Goal: Task Accomplishment & Management: Complete application form

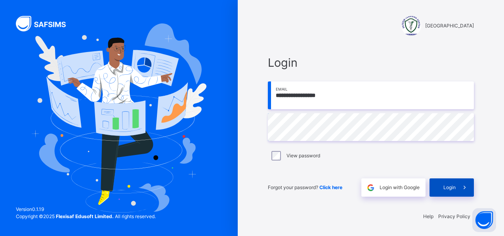
click at [453, 185] on span "Login" at bounding box center [450, 187] width 12 height 7
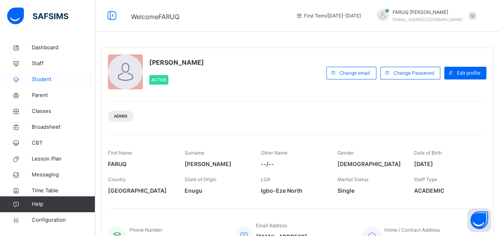
click at [44, 79] on span "Student" at bounding box center [63, 79] width 63 height 8
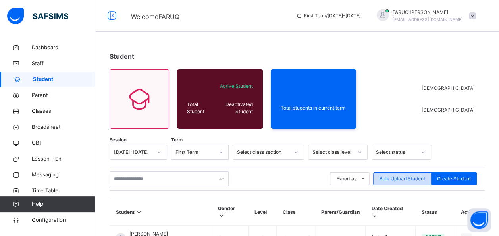
click at [409, 178] on span "Bulk Upload Student" at bounding box center [402, 178] width 46 height 7
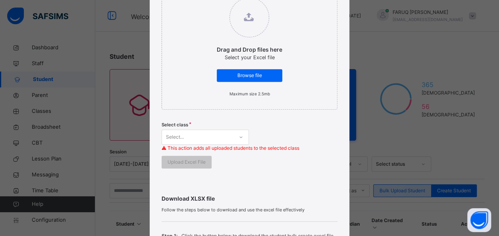
scroll to position [302, 0]
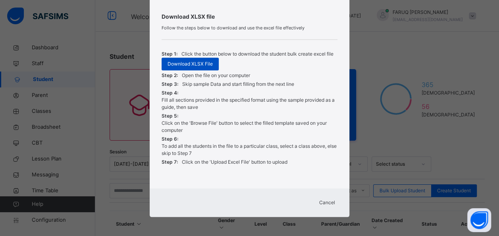
click at [191, 63] on span "Download XLSX File" at bounding box center [189, 63] width 45 height 7
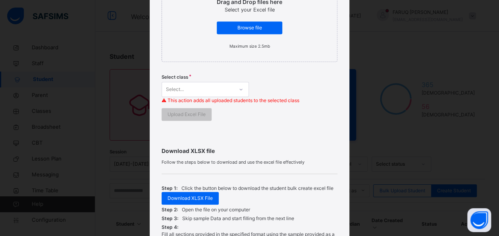
scroll to position [161, 0]
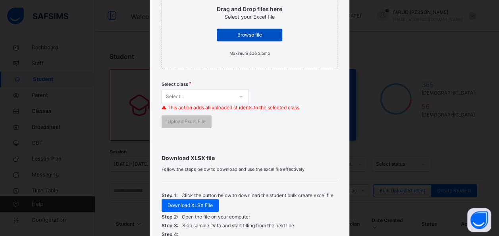
click at [241, 37] on span "Browse file" at bounding box center [249, 34] width 54 height 7
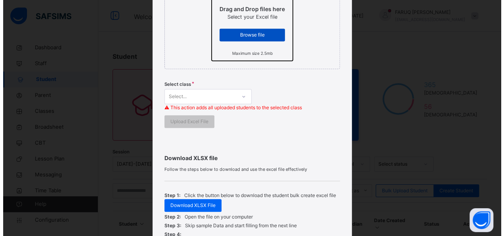
scroll to position [0, 0]
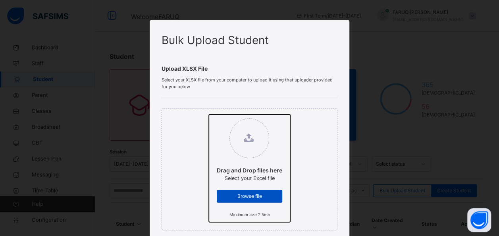
type input "**********"
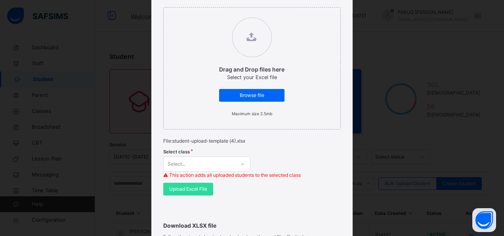
click at [240, 160] on div "Select..." at bounding box center [206, 163] width 87 height 15
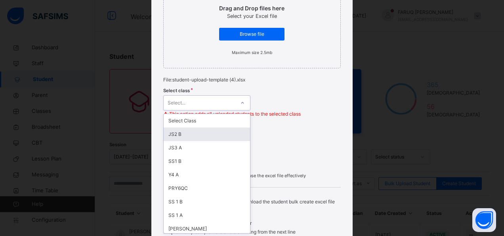
click at [202, 131] on div "JS2 B" at bounding box center [207, 133] width 86 height 13
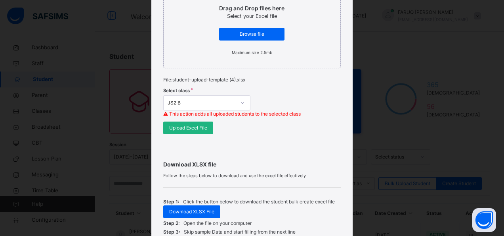
click at [195, 128] on span "Upload Excel File" at bounding box center [188, 127] width 38 height 7
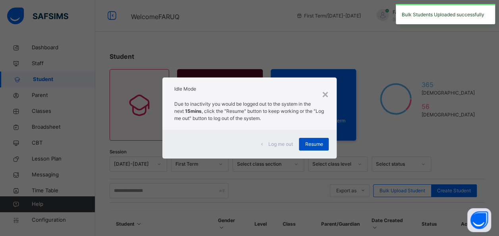
click at [316, 142] on span "Resume" at bounding box center [314, 143] width 18 height 7
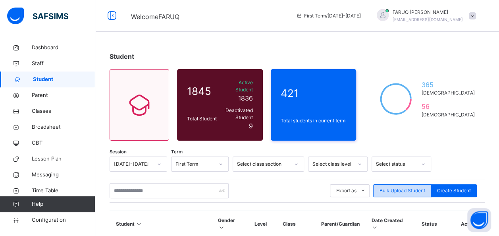
click at [399, 187] on span "Bulk Upload Student" at bounding box center [402, 190] width 46 height 7
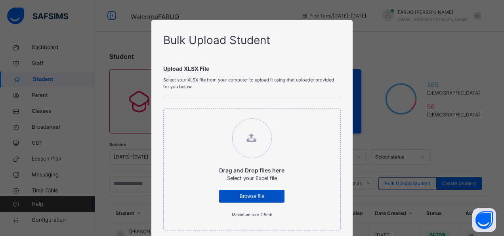
click at [257, 193] on span "Browse file" at bounding box center [252, 195] width 54 height 7
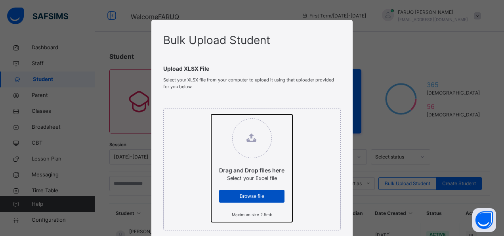
click at [211, 114] on input "Drag and Drop files here Select your Excel file Browse file Maximum size 2.5mb" at bounding box center [211, 114] width 0 height 0
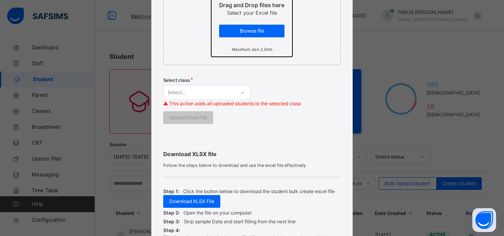
scroll to position [0, 0]
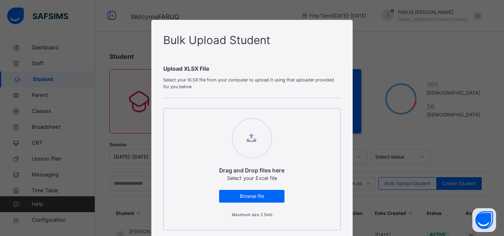
click at [374, 47] on div "Bulk Upload Student Upload XLSX File Select your XLSX file from your computer t…" at bounding box center [252, 118] width 504 height 236
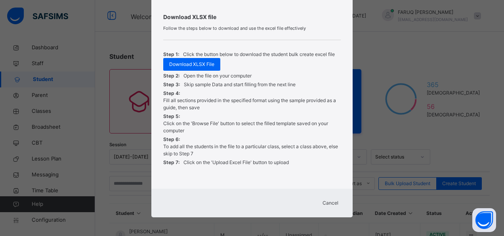
scroll to position [302, 0]
click at [327, 202] on span "Cancel" at bounding box center [331, 202] width 16 height 7
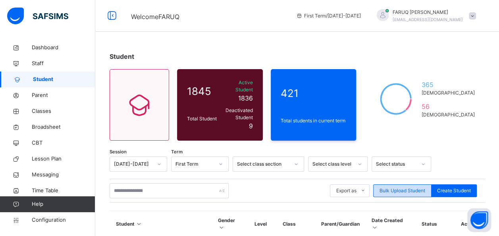
click at [397, 187] on span "Bulk Upload Student" at bounding box center [402, 190] width 46 height 7
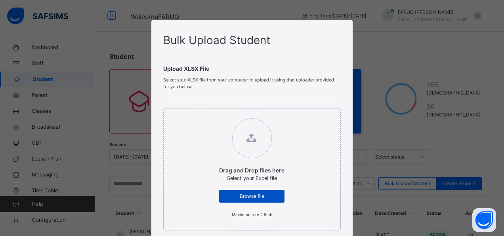
click at [258, 197] on span "Browse file" at bounding box center [252, 195] width 54 height 7
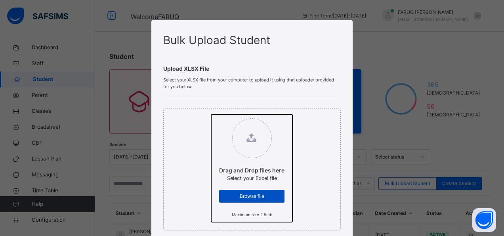
click at [211, 114] on input "Drag and Drop files here Select your Excel file Browse file Maximum size 2.5mb" at bounding box center [211, 114] width 0 height 0
type input "**********"
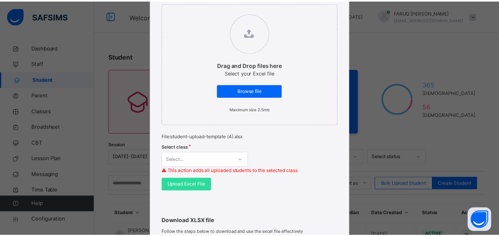
scroll to position [162, 0]
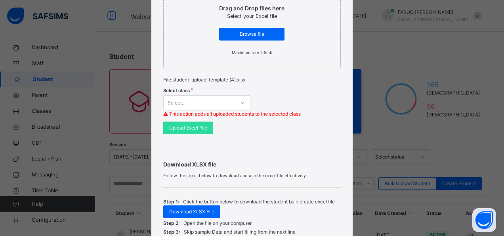
click at [235, 110] on div "Select..." at bounding box center [206, 102] width 87 height 15
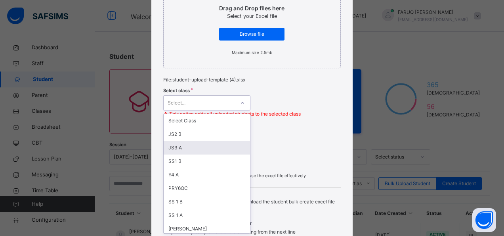
click at [188, 151] on div "JS3 A" at bounding box center [207, 147] width 86 height 13
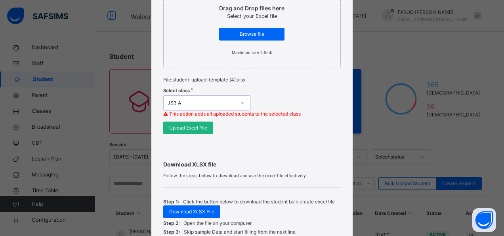
click at [181, 130] on span "Upload Excel File" at bounding box center [188, 127] width 38 height 7
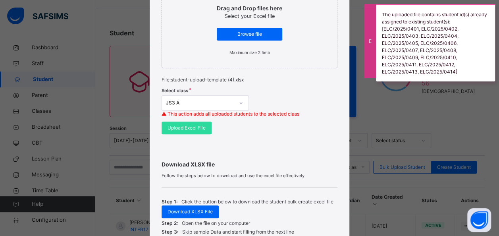
scroll to position [25, 0]
click at [376, 41] on div "The uploaded file contains student id(s) already assigned to existing student(s…" at bounding box center [435, 42] width 119 height 77
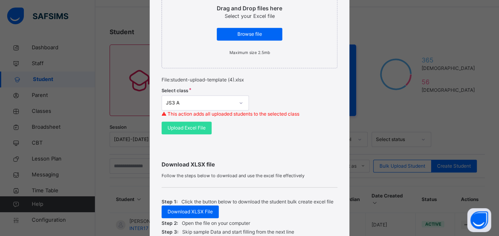
click at [358, 110] on div "Bulk Upload Student Upload XLSX File Select your XLSX file from your computer t…" at bounding box center [249, 118] width 499 height 236
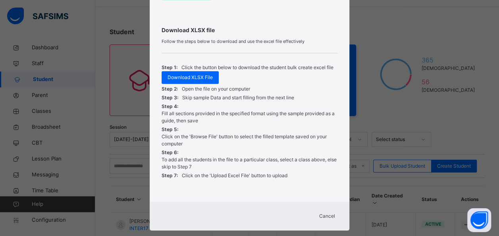
scroll to position [309, 0]
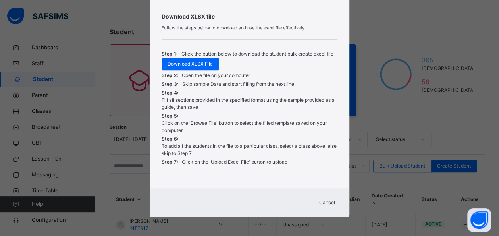
click at [324, 203] on span "Cancel" at bounding box center [327, 202] width 16 height 7
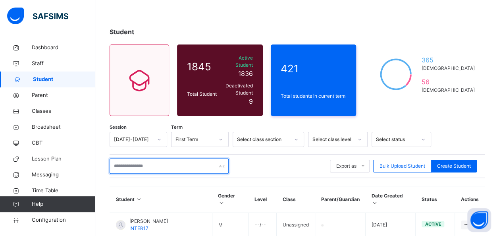
click at [161, 159] on input "text" at bounding box center [168, 165] width 119 height 15
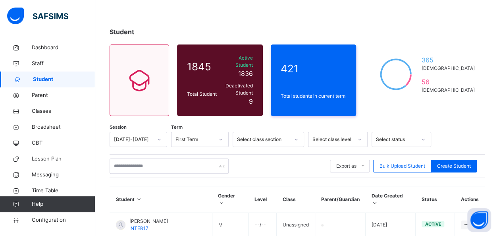
click at [288, 136] on div "Select class section" at bounding box center [263, 139] width 52 height 7
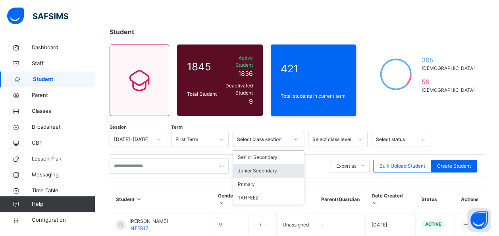
click at [258, 164] on div "Junior Secondary" at bounding box center [268, 170] width 71 height 13
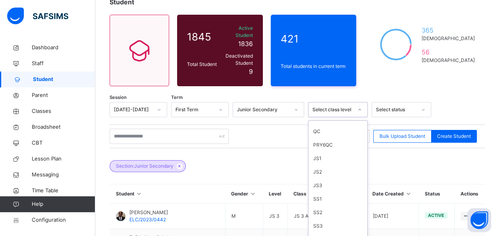
scroll to position [117, 0]
click at [321, 178] on div "JS3" at bounding box center [337, 184] width 59 height 13
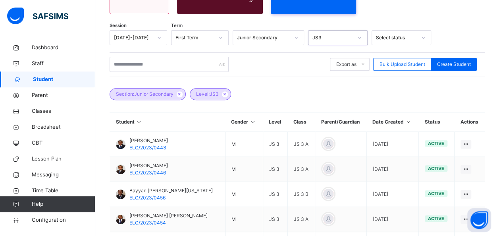
scroll to position [116, 0]
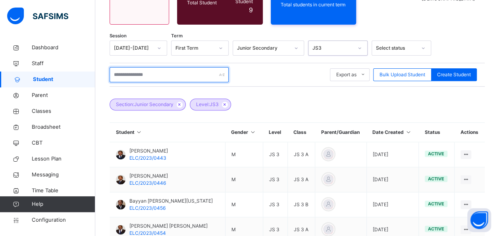
click at [151, 71] on input "text" at bounding box center [168, 74] width 119 height 15
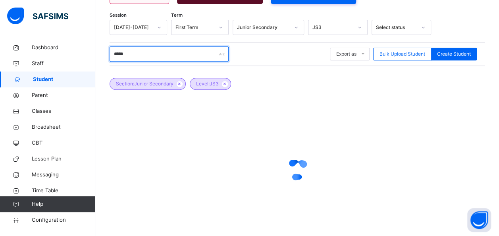
scroll to position [136, 0]
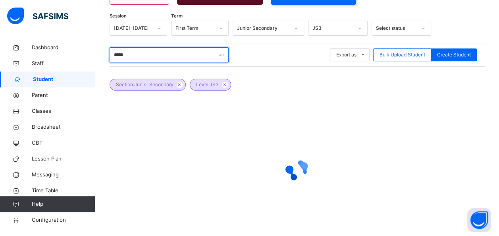
click at [144, 49] on input "*****" at bounding box center [168, 54] width 119 height 15
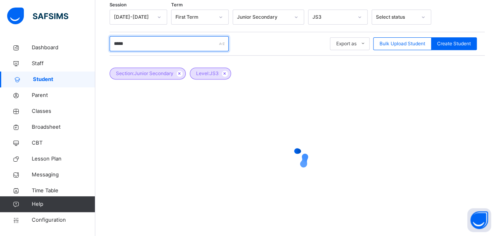
scroll to position [148, 0]
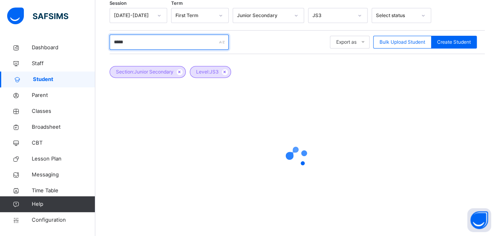
click at [181, 39] on input "*****" at bounding box center [168, 42] width 119 height 15
type input "*****"
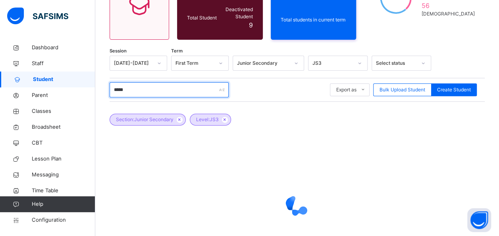
scroll to position [105, 0]
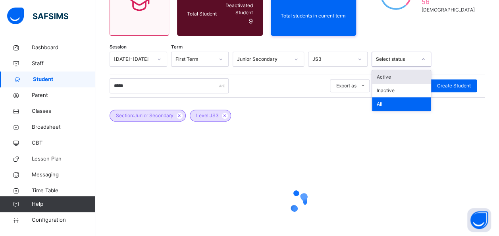
click at [382, 57] on div "Select status" at bounding box center [394, 59] width 44 height 12
click at [381, 71] on div "Active" at bounding box center [401, 76] width 59 height 13
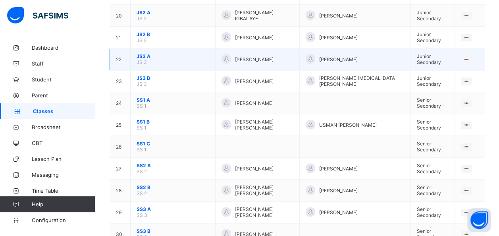
scroll to position [503, 0]
click at [147, 53] on span "JS3 A" at bounding box center [172, 56] width 73 height 6
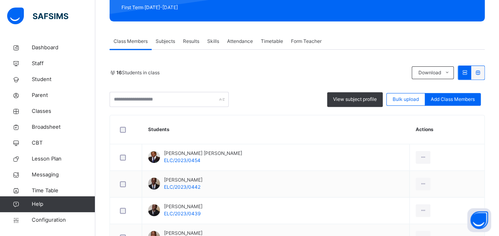
scroll to position [126, 0]
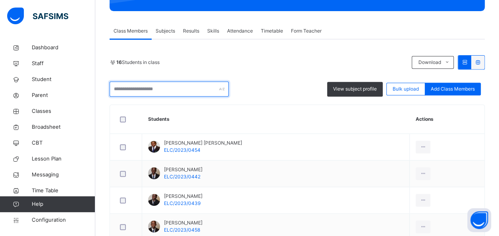
click at [146, 82] on input "text" at bounding box center [168, 88] width 119 height 15
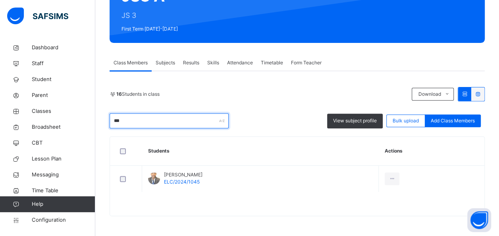
scroll to position [94, 0]
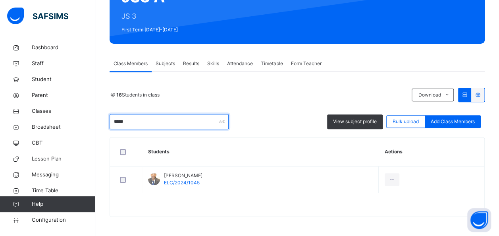
type input "*****"
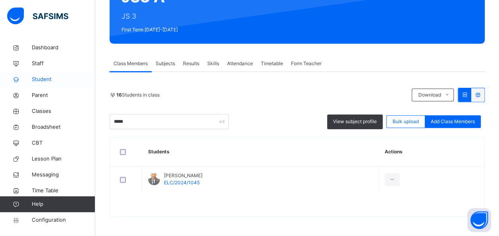
click at [46, 81] on span "Student" at bounding box center [63, 79] width 63 height 8
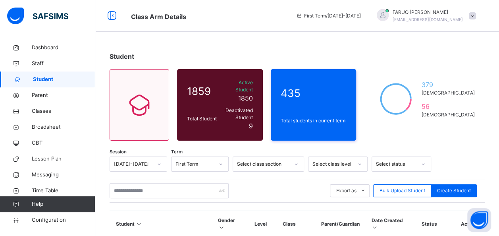
click at [405, 190] on div "Export as Pdf Report Excel Report Excel Report (LMS) Bulk Upload Student Create…" at bounding box center [296, 190] width 375 height 15
click at [405, 187] on span "Bulk Upload Student" at bounding box center [402, 190] width 46 height 7
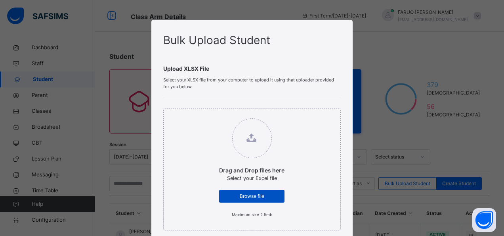
click at [266, 194] on span "Browse file" at bounding box center [252, 195] width 54 height 7
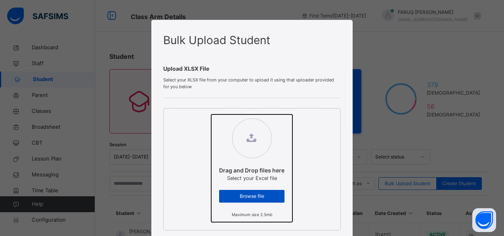
click at [211, 114] on input "Drag and Drop files here Select your Excel file Browse file Maximum size 2.5mb" at bounding box center [211, 114] width 0 height 0
type input "**********"
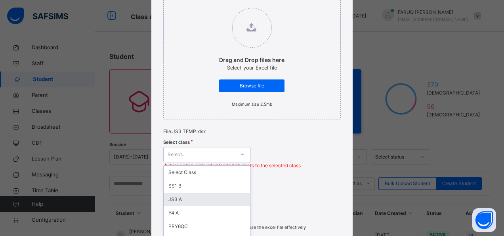
click at [180, 151] on div "option JS3 A focused, 3 of 55. 55 results available. Use Up and Down to choose …" at bounding box center [206, 154] width 87 height 15
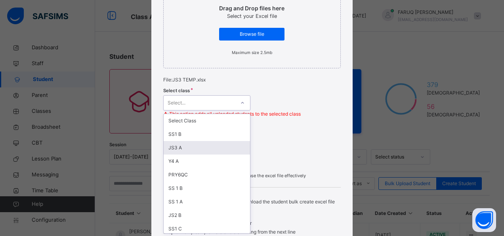
click at [177, 149] on div "JS3 A" at bounding box center [207, 147] width 86 height 13
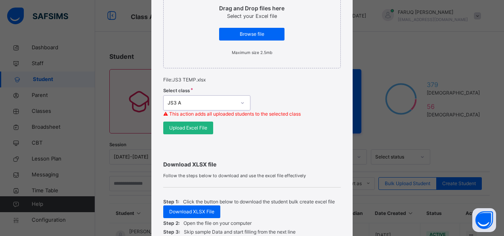
click at [190, 130] on span "Upload Excel File" at bounding box center [188, 127] width 38 height 7
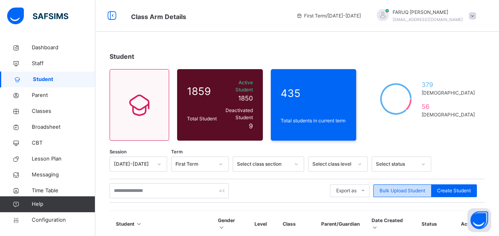
click at [405, 184] on div "Bulk Upload Student" at bounding box center [402, 190] width 58 height 13
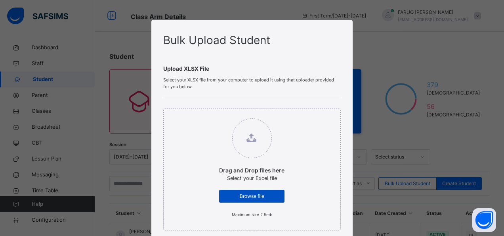
click at [255, 198] on span "Browse file" at bounding box center [252, 195] width 54 height 7
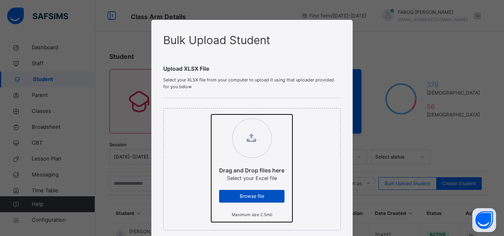
click at [211, 114] on input "Drag and Drop files here Select your Excel file Browse file Maximum size 2.5mb" at bounding box center [211, 114] width 0 height 0
type input "**********"
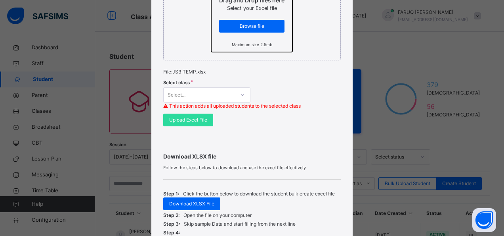
scroll to position [171, 0]
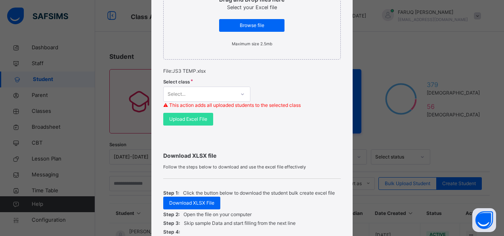
click at [221, 90] on div "Select..." at bounding box center [199, 94] width 71 height 12
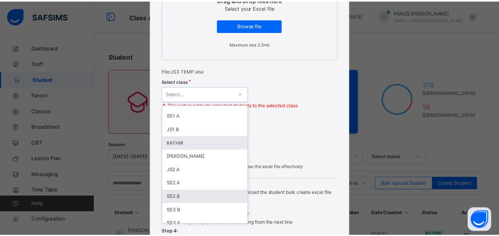
scroll to position [185, 0]
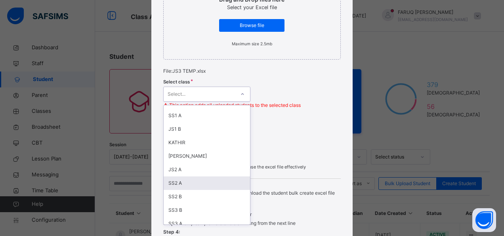
click at [178, 185] on div "SS2 A" at bounding box center [207, 182] width 86 height 13
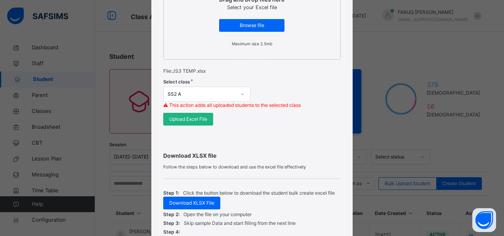
click at [192, 120] on span "Upload Excel File" at bounding box center [188, 118] width 38 height 7
